Goal: Task Accomplishment & Management: Manage account settings

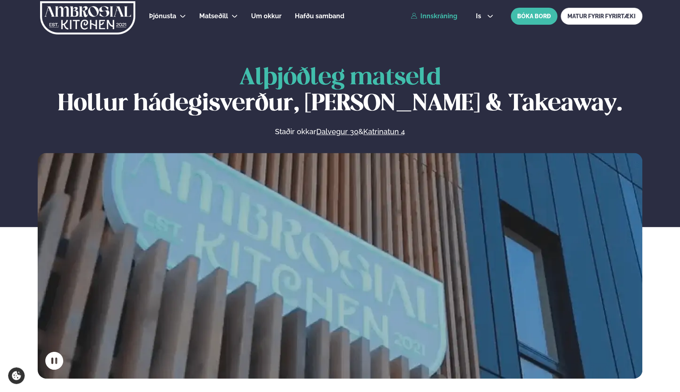
click at [436, 17] on link "Innskráning" at bounding box center [434, 16] width 47 height 7
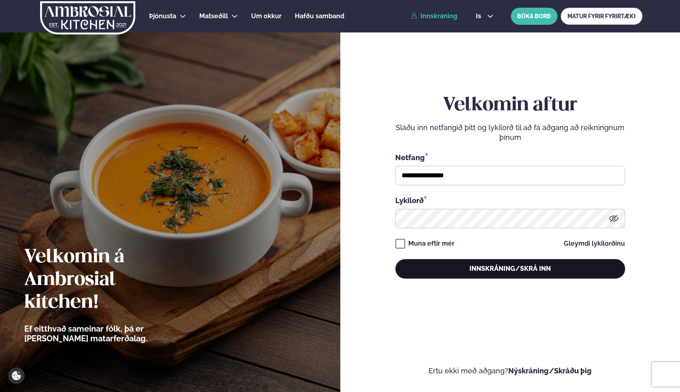
click at [429, 268] on button "Innskráning/Skrá inn" at bounding box center [510, 268] width 230 height 19
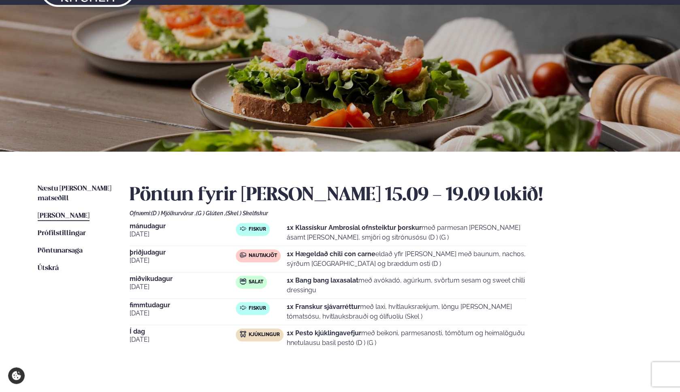
scroll to position [27, 0]
click at [63, 186] on span "Næstu [PERSON_NAME] matseðill" at bounding box center [75, 194] width 74 height 17
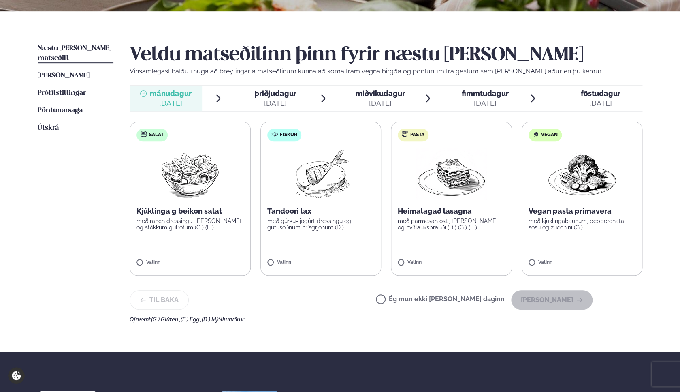
scroll to position [171, 0]
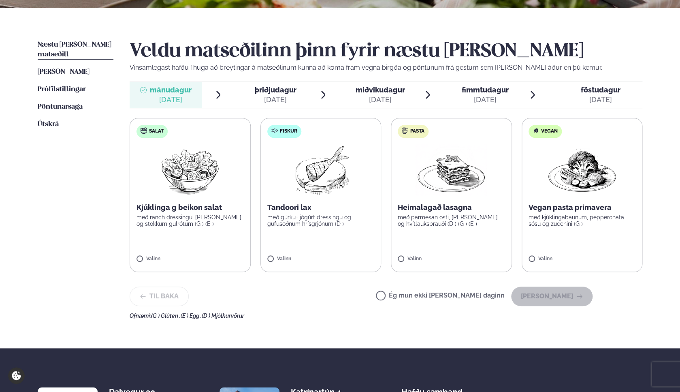
click at [311, 225] on p "með gúrku- jógúrt dressingu og gufusoðnum hrísgrjónum (D )" at bounding box center [320, 220] width 107 height 13
click at [291, 260] on div at bounding box center [297, 255] width 31 height 16
click at [339, 207] on p "Tandoori lax" at bounding box center [320, 208] width 107 height 10
